Goal: Navigation & Orientation: Go to known website

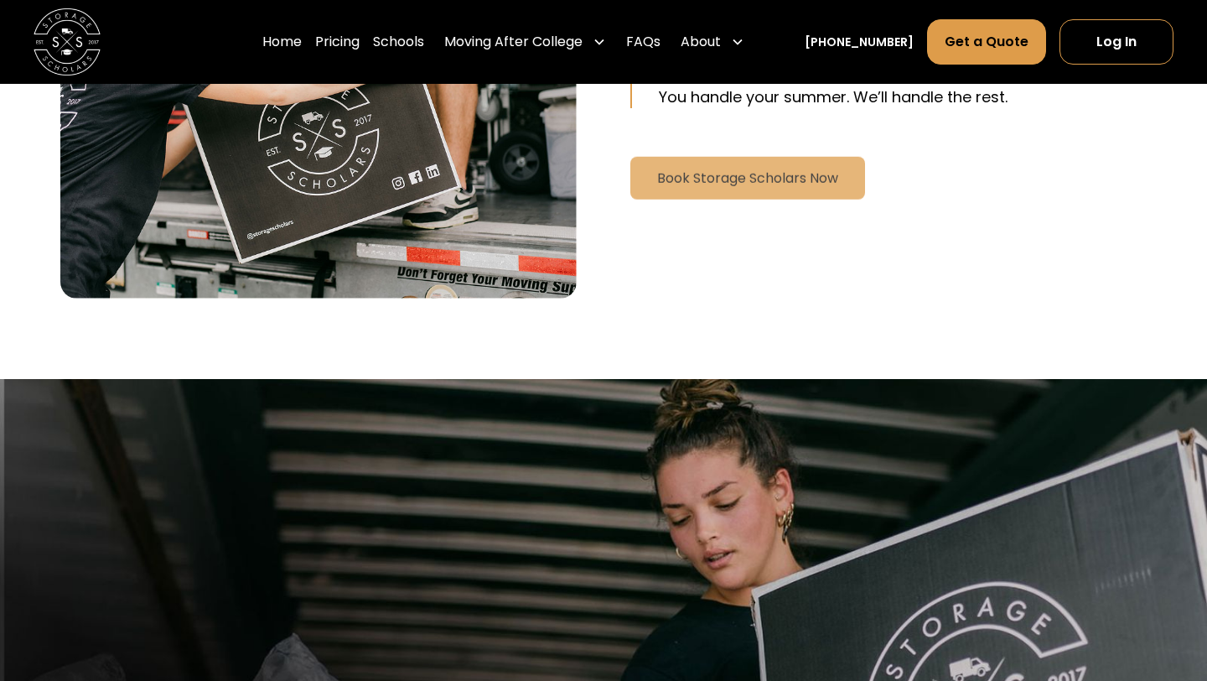
scroll to position [3971, 0]
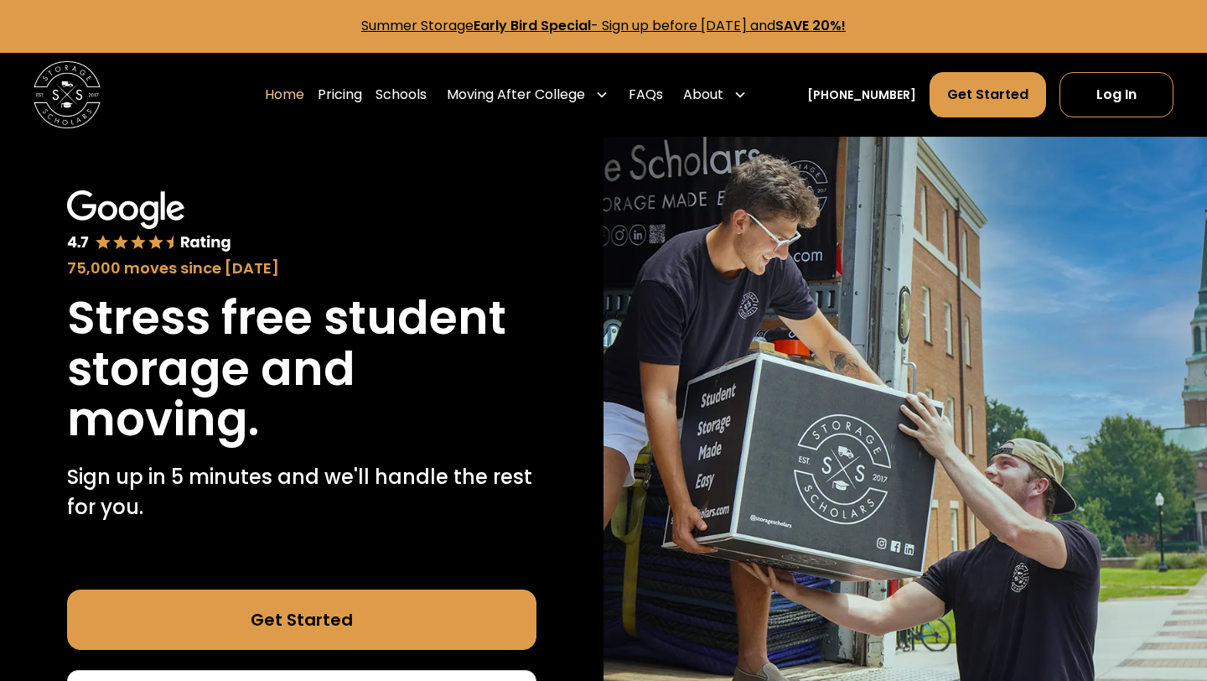
click at [742, 31] on link "Summer Storage Early Bird Special - Sign up before October 1st, 2025 and SAVE 2…" at bounding box center [603, 25] width 484 height 19
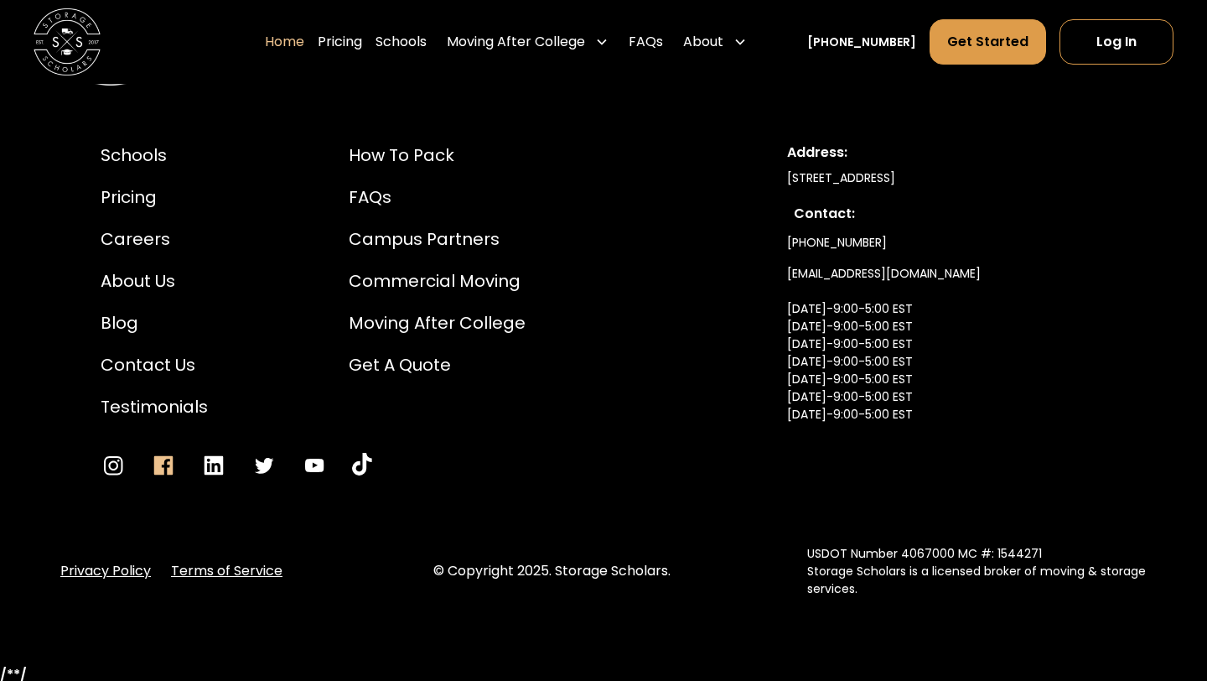
click at [163, 473] on icon "Go to Facebook" at bounding box center [163, 464] width 19 height 19
